Goal: Navigation & Orientation: Find specific page/section

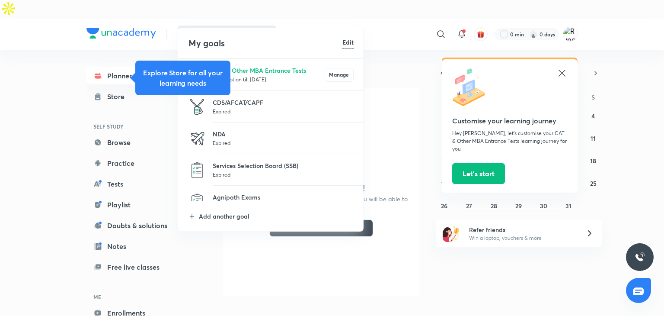
click at [234, 145] on p "Expired" at bounding box center [283, 142] width 141 height 9
